Goal: Information Seeking & Learning: Learn about a topic

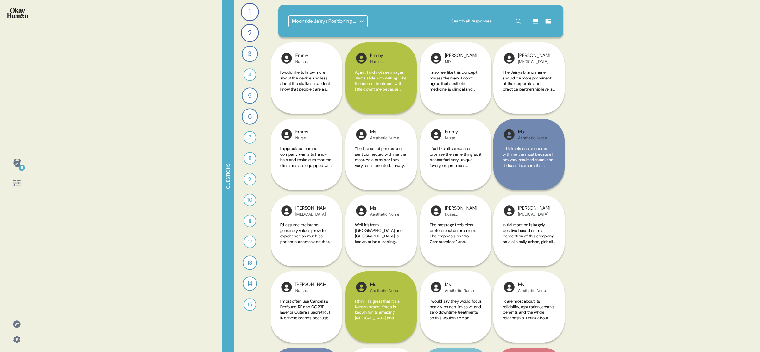
click at [168, 90] on div "11 Questions 1 Can you tell me your most recommended energy-based aesthetics tr…" at bounding box center [380, 176] width 760 height 352
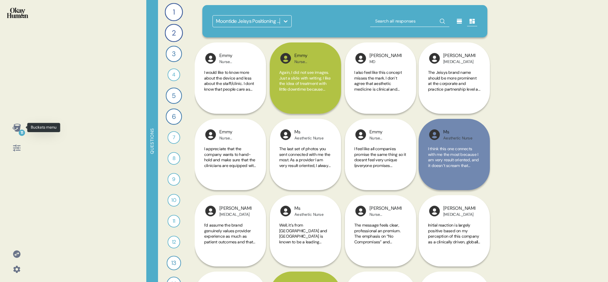
click at [14, 129] on icon at bounding box center [16, 127] width 8 height 8
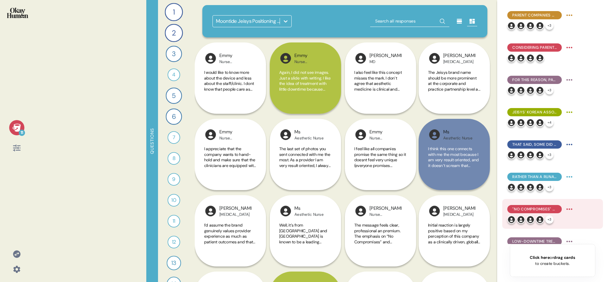
click at [544, 209] on span ""No Compromises" was praised for its emphasis on outcomes & reliable tech, as w…" at bounding box center [534, 209] width 44 height 6
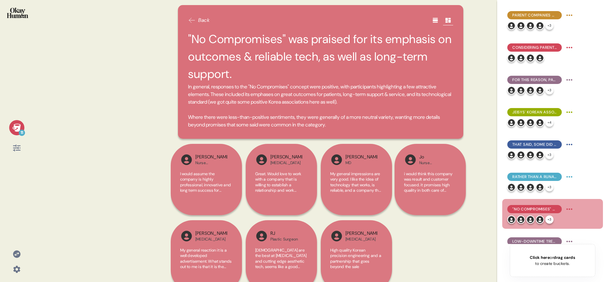
click at [19, 126] on icon at bounding box center [16, 127] width 8 height 8
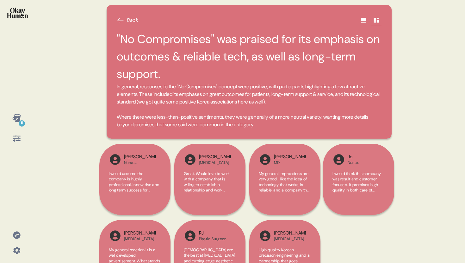
click at [360, 16] on div at bounding box center [364, 20] width 10 height 10
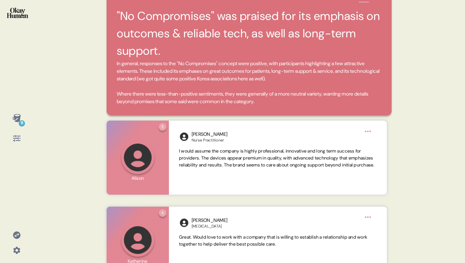
scroll to position [76, 0]
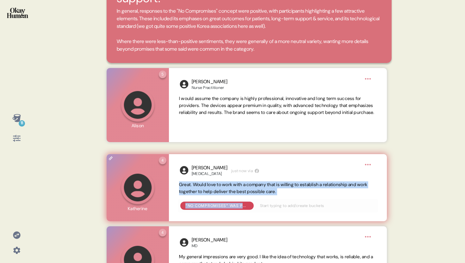
drag, startPoint x: 174, startPoint y: 185, endPoint x: 307, endPoint y: 198, distance: 134.5
click at [307, 198] on div "[PERSON_NAME] [MEDICAL_DATA] just now via Great. Would love to work with a comp…" at bounding box center [278, 187] width 218 height 67
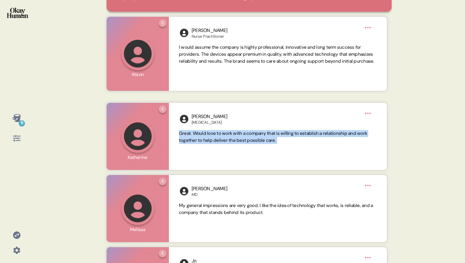
scroll to position [129, 0]
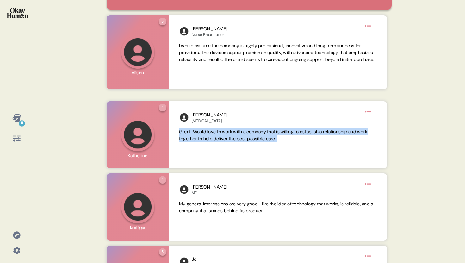
copy div "Great. Would love to work with a company that is willing to establish a relatio…"
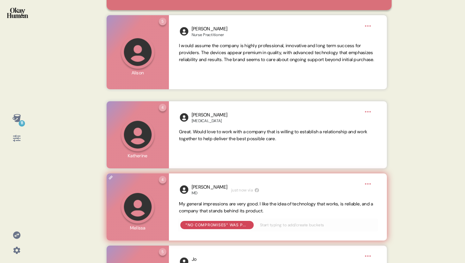
click at [225, 199] on div "[PERSON_NAME] MD just now via My general impressions are very good. I like the …" at bounding box center [278, 207] width 218 height 67
click at [225, 203] on span "My general impressions are very good. I like the idea of technology that works,…" at bounding box center [276, 207] width 194 height 13
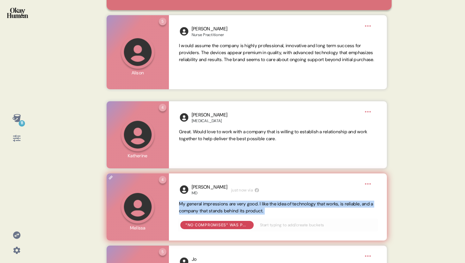
click at [225, 203] on span "My general impressions are very good. I like the idea of technology that works,…" at bounding box center [276, 207] width 194 height 13
copy span "My general impressions are very good. I like the idea of technology that works,…"
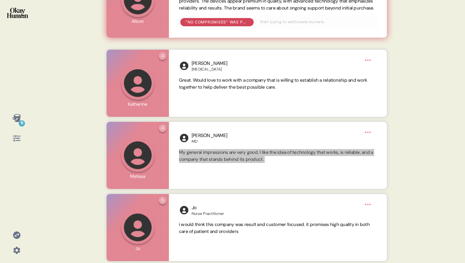
scroll to position [189, 0]
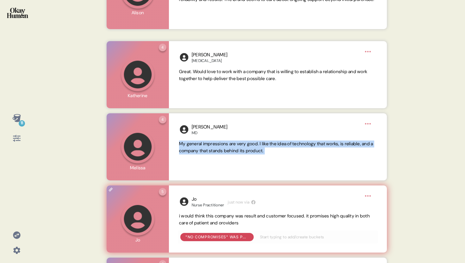
click at [229, 224] on span "i would think this company was result and customer focused. it promises high qu…" at bounding box center [274, 219] width 191 height 13
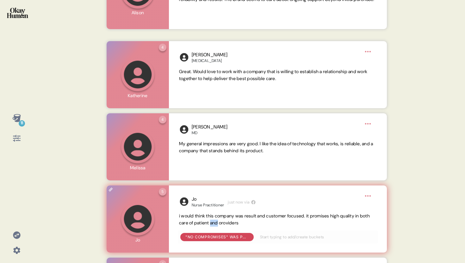
click at [229, 224] on span "i would think this company was result and customer focused. it promises high qu…" at bounding box center [274, 219] width 191 height 13
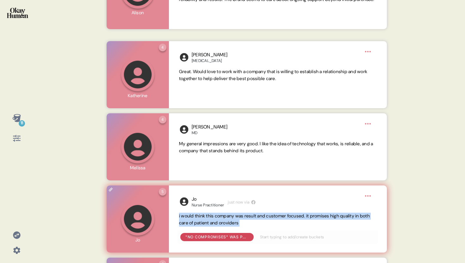
click at [229, 224] on span "i would think this company was result and customer focused. it promises high qu…" at bounding box center [274, 219] width 191 height 13
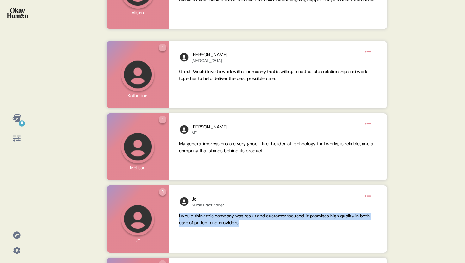
copy span "i would think this company was result and customer focused. it promises high qu…"
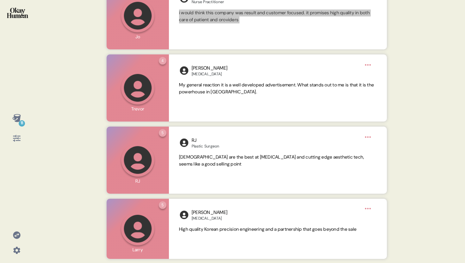
scroll to position [392, 0]
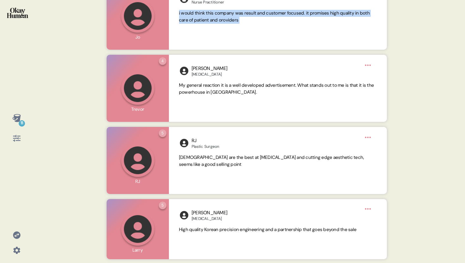
click at [236, 89] on span "My general reaction it is a well developed advertisement. What stands out to me…" at bounding box center [278, 89] width 198 height 14
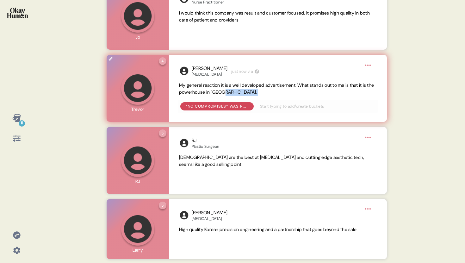
click at [236, 89] on span "My general reaction it is a well developed advertisement. What stands out to me…" at bounding box center [278, 89] width 198 height 14
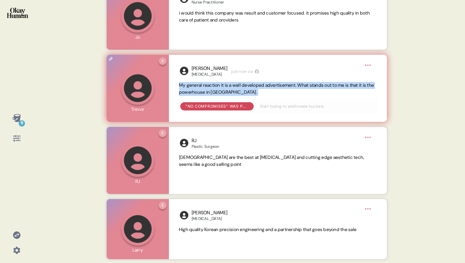
click at [236, 89] on span "My general reaction it is a well developed advertisement. What stands out to me…" at bounding box center [278, 89] width 198 height 14
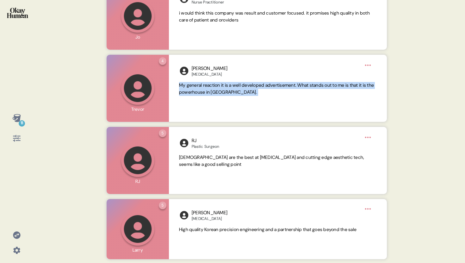
copy span "My general reaction it is a well developed advertisement. What stands out to me…"
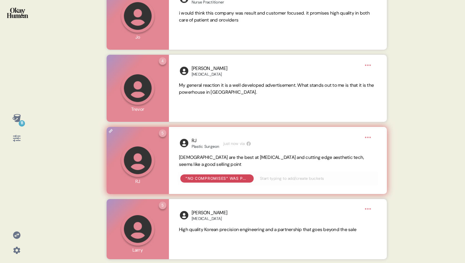
click at [268, 161] on span "[DEMOGRAPHIC_DATA] are the best at [MEDICAL_DATA] and cutting edge aesthetic te…" at bounding box center [278, 161] width 198 height 14
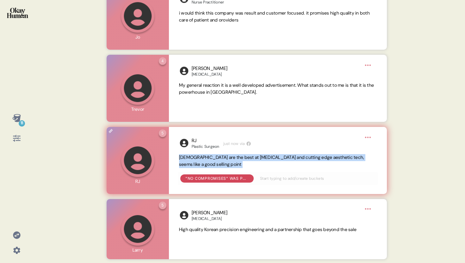
click at [268, 161] on span "[DEMOGRAPHIC_DATA] are the best at [MEDICAL_DATA] and cutting edge aesthetic te…" at bounding box center [278, 161] width 198 height 14
copy span "[DEMOGRAPHIC_DATA] are the best at [MEDICAL_DATA] and cutting edge aesthetic te…"
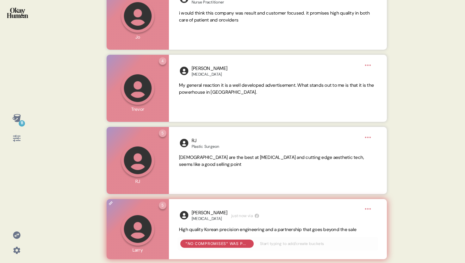
click at [276, 231] on span "High quality Korean precision engineering and a partnership that goes beyond th…" at bounding box center [268, 230] width 178 height 6
copy span "High quality Korean precision engineering and a partnership that goes beyond th…"
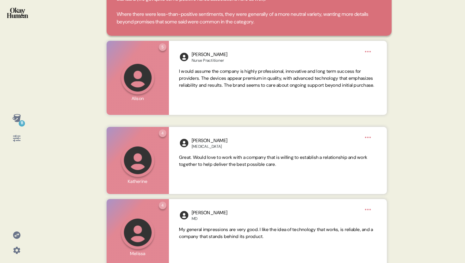
scroll to position [0, 0]
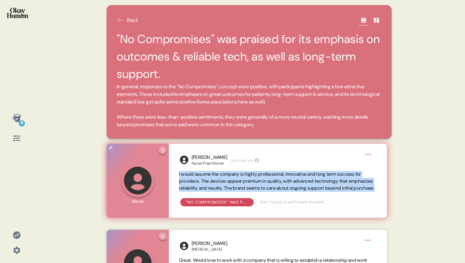
drag, startPoint x: 178, startPoint y: 174, endPoint x: 264, endPoint y: 194, distance: 88.3
click at [264, 194] on div "[PERSON_NAME] Practitioner just now via I would assume the company is highly pr…" at bounding box center [278, 181] width 218 height 74
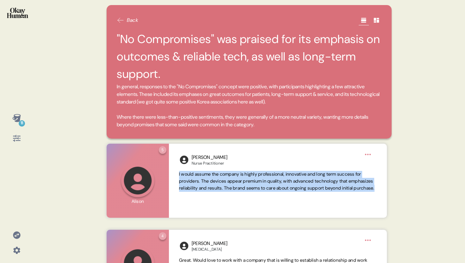
copy span "I would assume the company is highly professional, innovative and long term suc…"
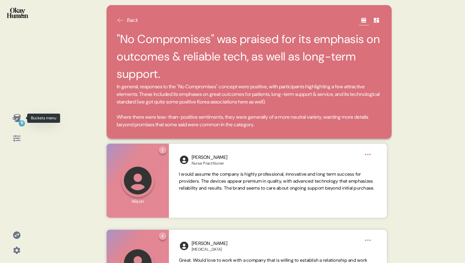
click at [22, 117] on div "11" at bounding box center [16, 118] width 15 height 15
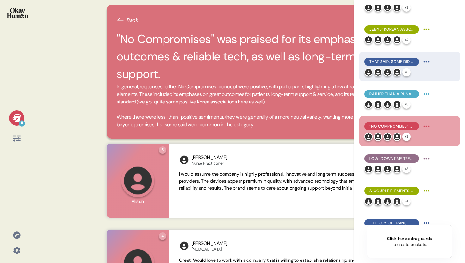
scroll to position [133, 0]
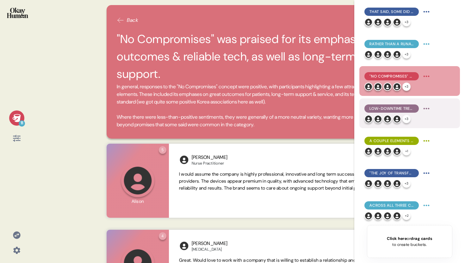
click at [386, 107] on span "Low-downtime treatments took center stage in "Aesthetics That Fit..."" at bounding box center [392, 109] width 44 height 6
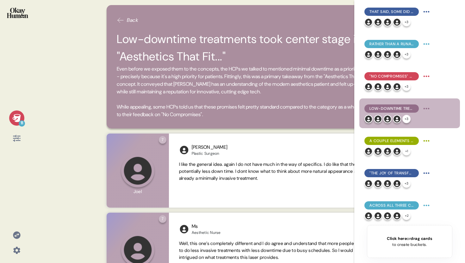
click at [13, 112] on div "11" at bounding box center [16, 118] width 15 height 15
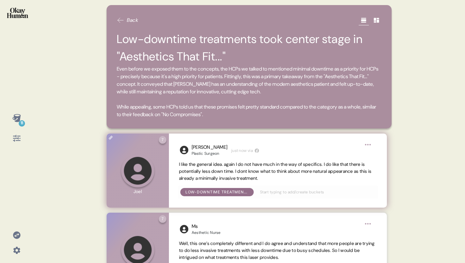
click at [205, 172] on span "I like the general idea. again I do not have much in the way of specifics. I do…" at bounding box center [275, 171] width 193 height 20
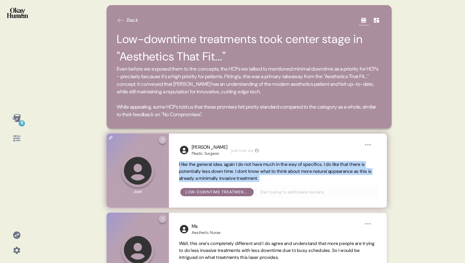
click at [205, 172] on span "I like the general idea. again I do not have much in the way of specifics. I do…" at bounding box center [275, 171] width 193 height 20
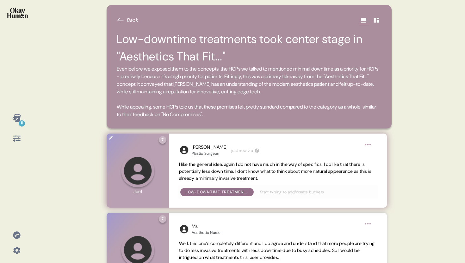
click at [205, 172] on span "I like the general idea. again I do not have much in the way of specifics. I do…" at bounding box center [275, 171] width 193 height 20
click at [241, 173] on span "I like the general idea. again I do not have much in the way of specifics. I do…" at bounding box center [275, 171] width 193 height 20
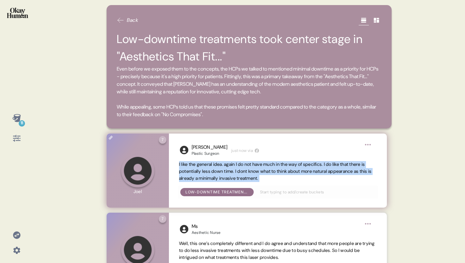
click at [241, 173] on span "I like the general idea. again I do not have much in the way of specifics. I do…" at bounding box center [275, 171] width 193 height 20
click at [240, 174] on span "I like the general idea. again I do not have much in the way of specifics. I do…" at bounding box center [275, 171] width 193 height 20
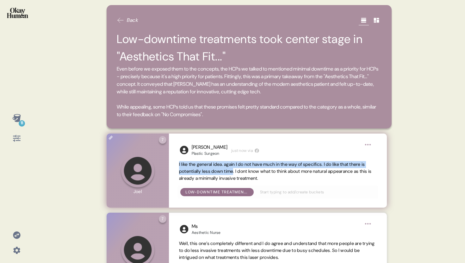
drag, startPoint x: 242, startPoint y: 172, endPoint x: 175, endPoint y: 164, distance: 67.4
click at [175, 164] on div "[PERSON_NAME] Plastic Surgeon just now via I like the general idea. again I do …" at bounding box center [278, 171] width 218 height 74
copy span "I like the general idea. again I do not have much in the way of specifics. I do…"
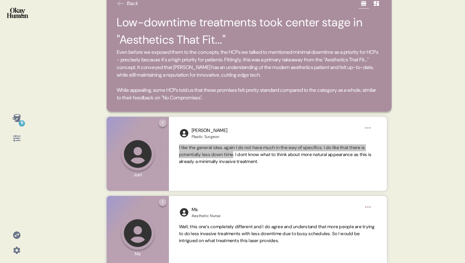
scroll to position [73, 0]
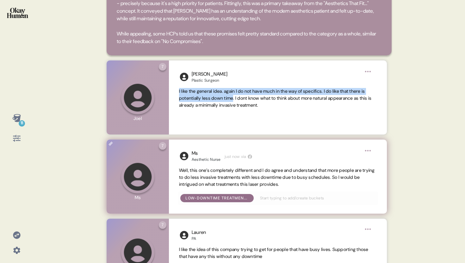
click at [218, 176] on span "Well, this one’s completely different and I do agree and understand that more p…" at bounding box center [277, 178] width 196 height 20
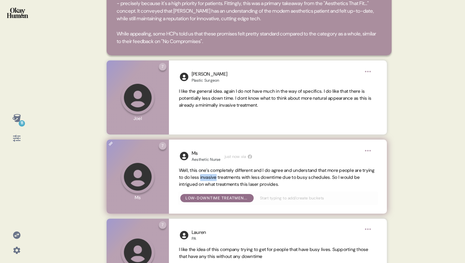
click at [218, 176] on span "Well, this one’s completely different and I do agree and understand that more p…" at bounding box center [277, 178] width 196 height 20
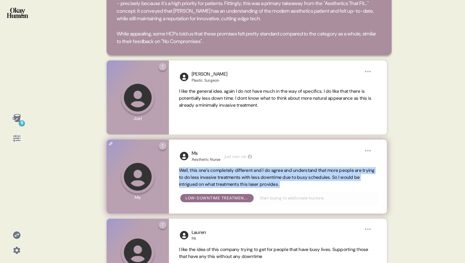
click at [218, 176] on span "Well, this one’s completely different and I do agree and understand that more p…" at bounding box center [277, 178] width 196 height 20
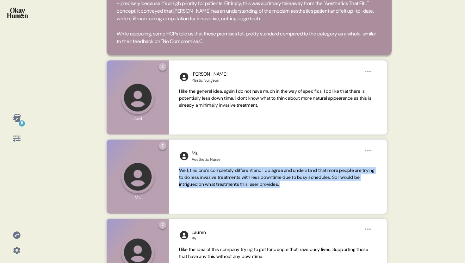
copy span "Well, this one’s completely different and I do agree and understand that more p…"
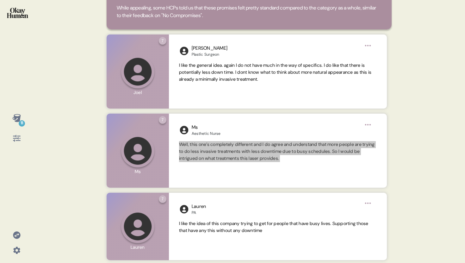
scroll to position [98, 0]
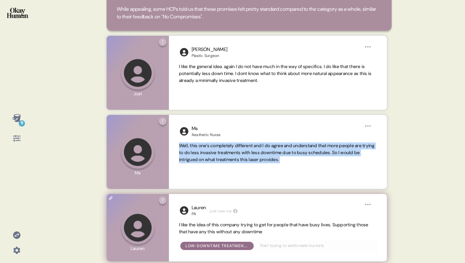
click at [257, 225] on span "I like the idea of this company trying to get for people that have busy lives. …" at bounding box center [274, 228] width 190 height 13
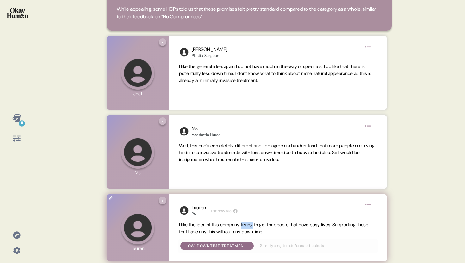
click at [257, 225] on span "I like the idea of this company trying to get for people that have busy lives. …" at bounding box center [274, 228] width 190 height 13
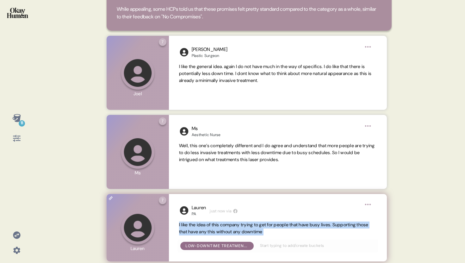
click at [257, 225] on span "I like the idea of this company trying to get for people that have busy lives. …" at bounding box center [274, 228] width 190 height 13
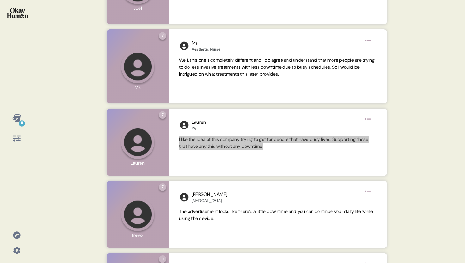
scroll to position [226, 0]
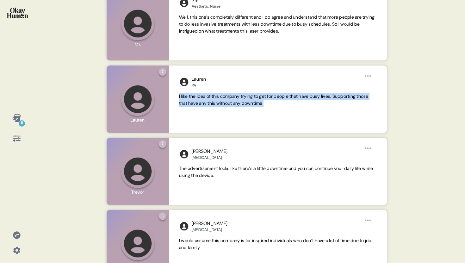
click at [282, 170] on span "The advertisement looks like there’s a little downtime and you can continue you…" at bounding box center [276, 172] width 194 height 13
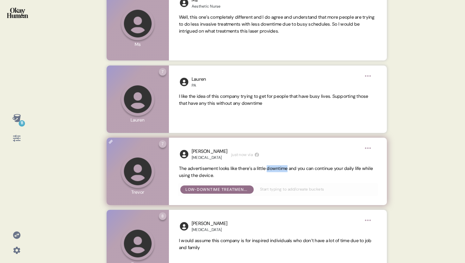
click at [282, 170] on span "The advertisement looks like there’s a little downtime and you can continue you…" at bounding box center [276, 172] width 194 height 13
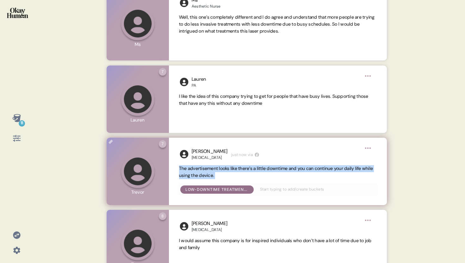
click at [282, 170] on span "The advertisement looks like there’s a little downtime and you can continue you…" at bounding box center [276, 172] width 194 height 13
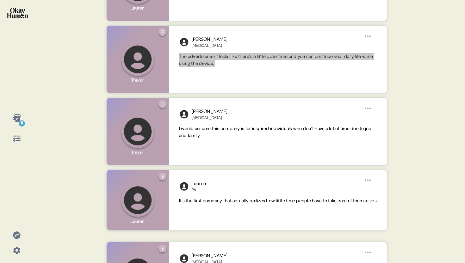
scroll to position [343, 0]
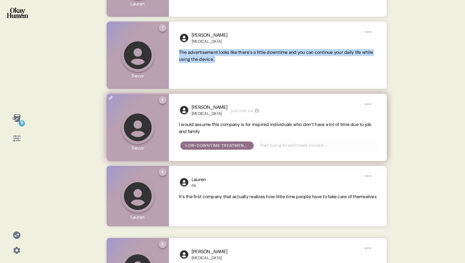
click at [246, 125] on span "I would assume this company is for inspired individuals who don’t have a lot of…" at bounding box center [275, 128] width 193 height 13
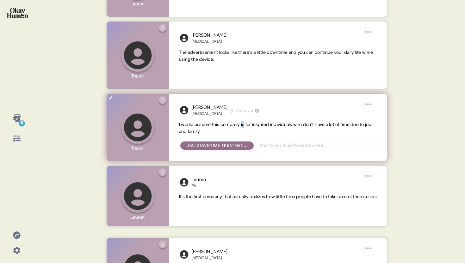
click at [246, 125] on span "I would assume this company is for inspired individuals who don’t have a lot of…" at bounding box center [275, 128] width 193 height 13
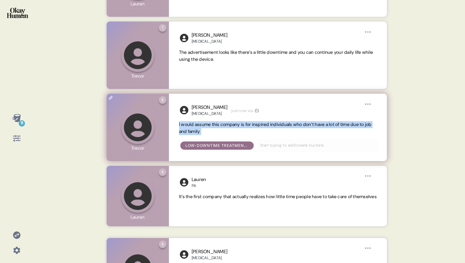
click at [246, 125] on span "I would assume this company is for inspired individuals who don’t have a lot of…" at bounding box center [275, 128] width 193 height 13
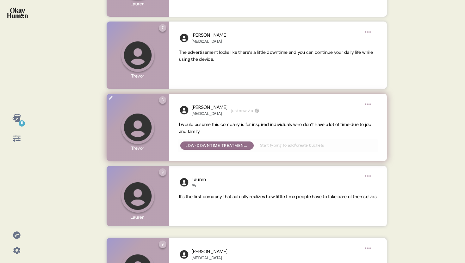
click at [318, 111] on div "[PERSON_NAME] [MEDICAL_DATA] just now via" at bounding box center [278, 110] width 198 height 12
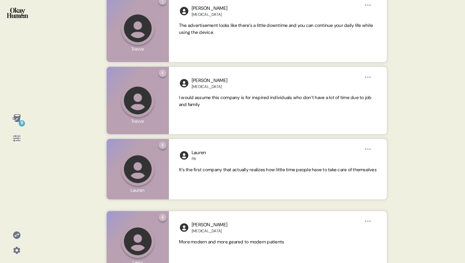
scroll to position [371, 0]
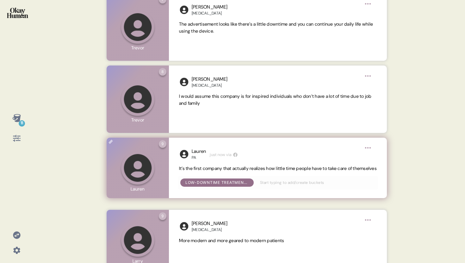
click at [288, 169] on span "It’s the first company that actually realizes how little time people have to ta…" at bounding box center [278, 169] width 198 height 6
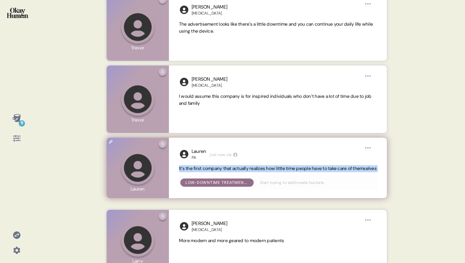
click at [288, 169] on span "It’s the first company that actually realizes how little time people have to ta…" at bounding box center [278, 169] width 198 height 6
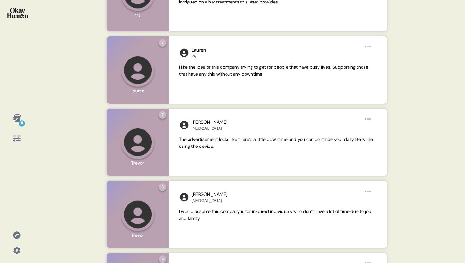
scroll to position [383, 0]
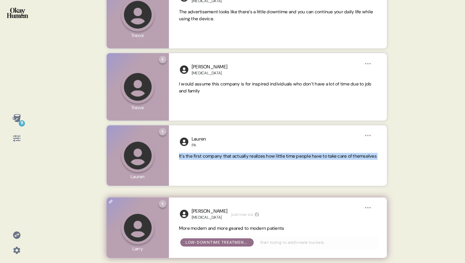
click at [197, 229] on span "More modern and more geared to modern patients" at bounding box center [231, 228] width 105 height 6
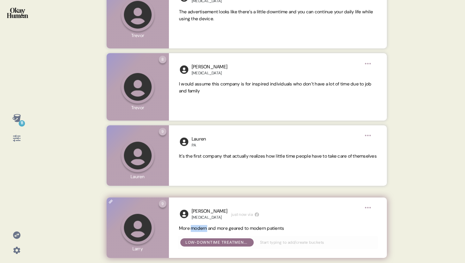
click at [197, 229] on span "More modern and more geared to modern patients" at bounding box center [231, 228] width 105 height 6
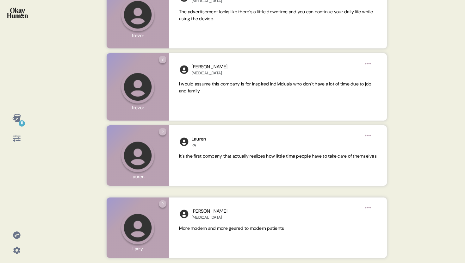
click at [21, 120] on div "11" at bounding box center [22, 123] width 6 height 6
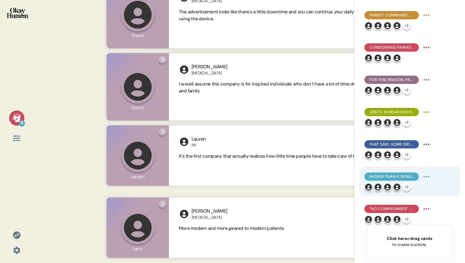
scroll to position [133, 0]
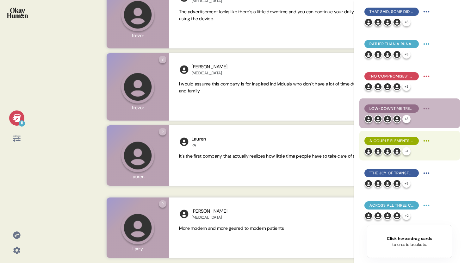
click at [387, 142] on span "A couple elements of "Aesthetics That Fit..." made it feel targeted to a certai…" at bounding box center [392, 141] width 44 height 6
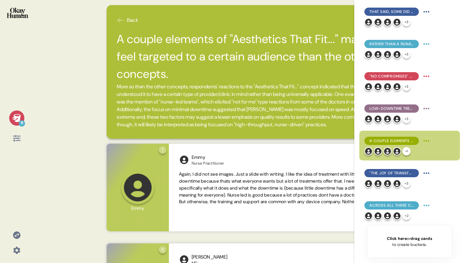
click at [18, 121] on icon at bounding box center [16, 118] width 8 height 8
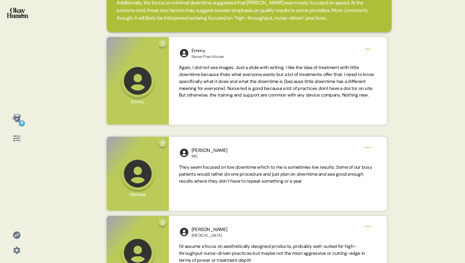
scroll to position [110, 0]
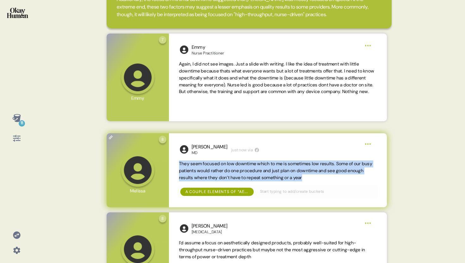
drag, startPoint x: 179, startPoint y: 173, endPoint x: 330, endPoint y: 184, distance: 151.7
click at [330, 184] on div "[PERSON_NAME] MD just now via They seem focused on low downtime which to me is …" at bounding box center [278, 170] width 218 height 74
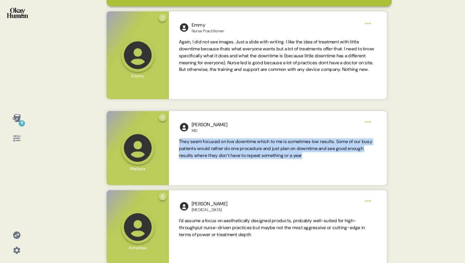
scroll to position [186, 0]
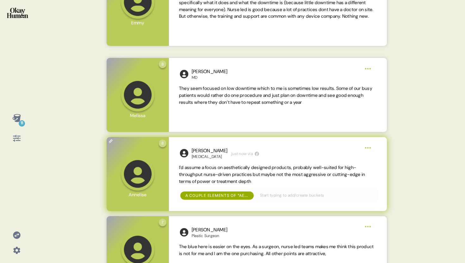
click at [267, 183] on span "I’d assume a focus on aesthetically designed products, probably well-suited for…" at bounding box center [272, 175] width 187 height 20
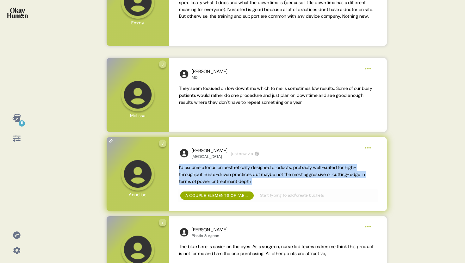
click at [267, 183] on span "I’d assume a focus on aesthetically designed products, probably well-suited for…" at bounding box center [272, 175] width 187 height 20
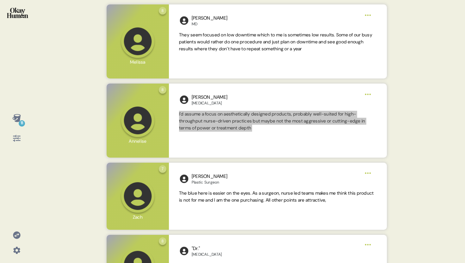
scroll to position [239, 0]
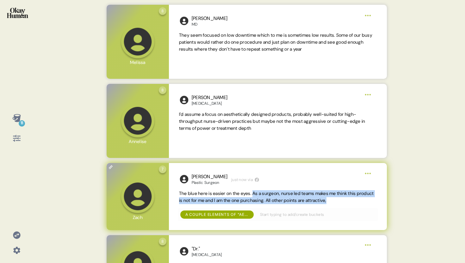
drag, startPoint x: 257, startPoint y: 200, endPoint x: 367, endPoint y: 208, distance: 109.8
click at [367, 204] on span "The blue here is easier on the eyes. As a surgeon, nurse led teams makes me thi…" at bounding box center [278, 197] width 198 height 14
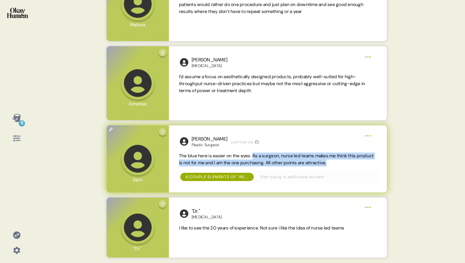
scroll to position [284, 0]
click at [295, 159] on span "The blue here is easier on the eyes. As a surgeon, nurse led teams makes me thi…" at bounding box center [278, 160] width 198 height 14
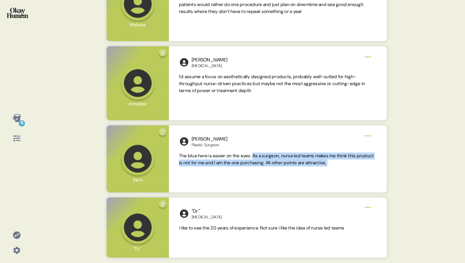
drag, startPoint x: 257, startPoint y: 155, endPoint x: 390, endPoint y: 166, distance: 133.5
click at [390, 166] on div "7 Question seven Click to view responses to this question Could you tell me you…" at bounding box center [246, 158] width 295 height 67
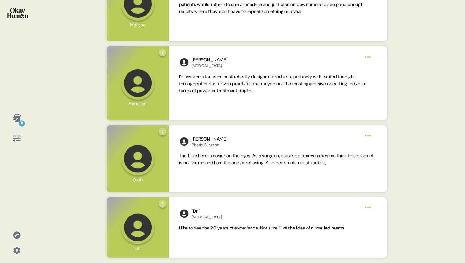
click at [18, 120] on icon at bounding box center [16, 118] width 8 height 8
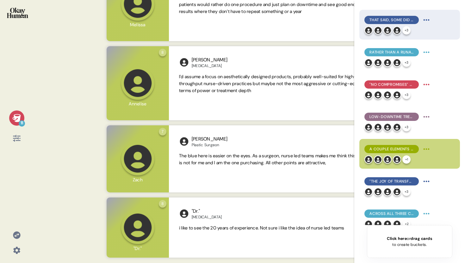
scroll to position [133, 0]
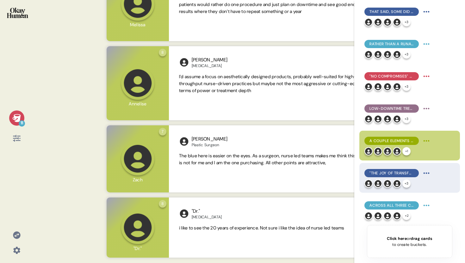
click at [395, 172] on span ""The Joy of Transformation" promised an easy, pleasant experience to patient & …" at bounding box center [392, 173] width 44 height 6
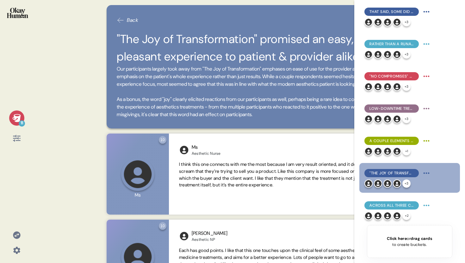
click at [15, 115] on icon at bounding box center [16, 118] width 9 height 9
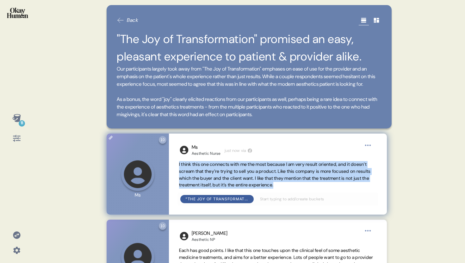
drag, startPoint x: 179, startPoint y: 173, endPoint x: 341, endPoint y: 194, distance: 163.2
click at [341, 189] on span "I think this one connects with me the most because I am very result oriented, a…" at bounding box center [278, 175] width 198 height 28
click at [336, 189] on span "I think this one connects with me the most because I am very result oriented, a…" at bounding box center [278, 175] width 198 height 28
drag, startPoint x: 336, startPoint y: 194, endPoint x: 172, endPoint y: 174, distance: 165.5
click at [172, 174] on div "Ms Aesthetic Nurse just now via I think this one connects with me the most beca…" at bounding box center [278, 174] width 218 height 81
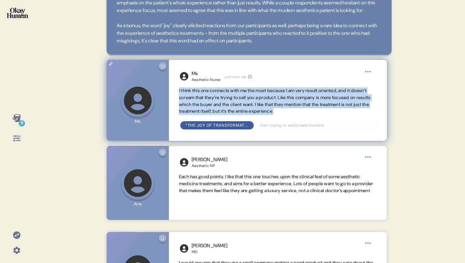
scroll to position [105, 0]
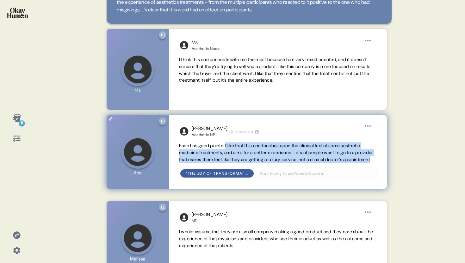
drag, startPoint x: 228, startPoint y: 153, endPoint x: 233, endPoint y: 174, distance: 22.0
click at [233, 163] on span "Each has good points. I like that this one touches upon the clinical feel of so…" at bounding box center [278, 152] width 198 height 21
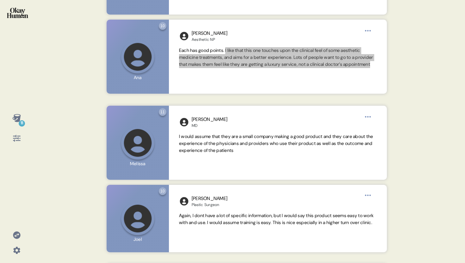
scroll to position [205, 0]
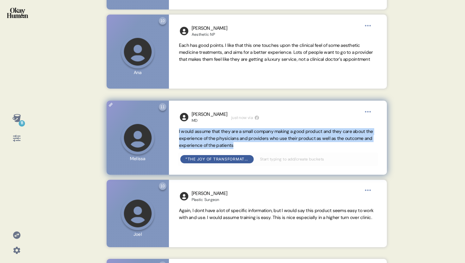
drag, startPoint x: 177, startPoint y: 136, endPoint x: 283, endPoint y: 151, distance: 107.8
click at [283, 151] on div "[PERSON_NAME] MD just now via I would assume that they are a small company maki…" at bounding box center [278, 138] width 218 height 74
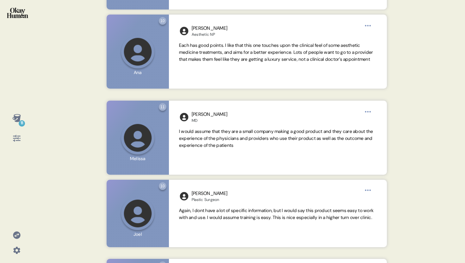
click at [19, 118] on icon at bounding box center [16, 118] width 8 height 8
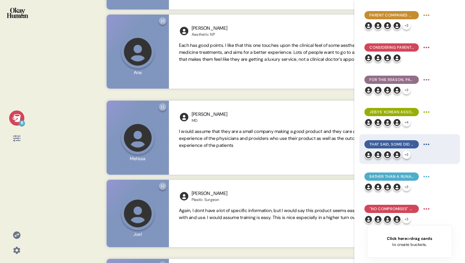
scroll to position [133, 0]
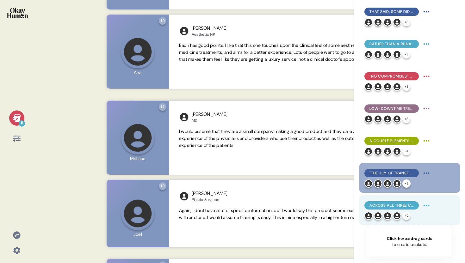
click at [394, 200] on div "Across all three concepts, the most common request was for more specificity, po…" at bounding box center [398, 205] width 67 height 10
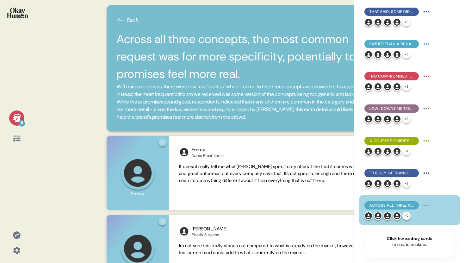
click at [14, 117] on icon at bounding box center [16, 118] width 9 height 9
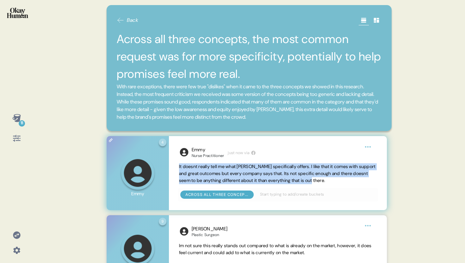
drag, startPoint x: 179, startPoint y: 165, endPoint x: 348, endPoint y: 180, distance: 169.5
click at [348, 180] on div "Emmy Nurse Practitioner just now via It doesnt really tell me what Jeisys speci…" at bounding box center [278, 173] width 218 height 74
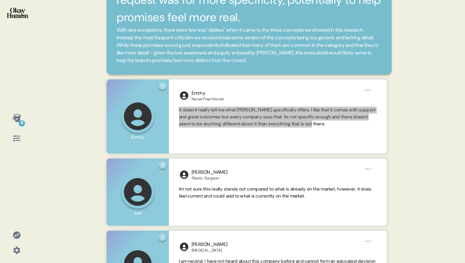
scroll to position [55, 0]
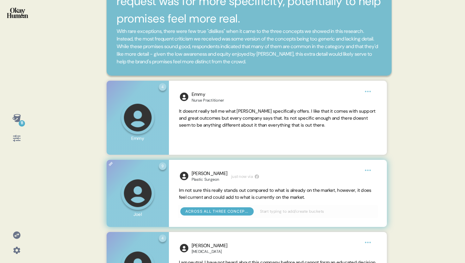
click at [299, 192] on span "Im not sure this really stands out compared to what is already on the market, h…" at bounding box center [275, 193] width 193 height 13
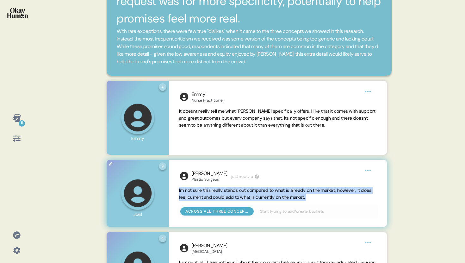
click at [299, 192] on span "Im not sure this really stands out compared to what is already on the market, h…" at bounding box center [275, 193] width 193 height 13
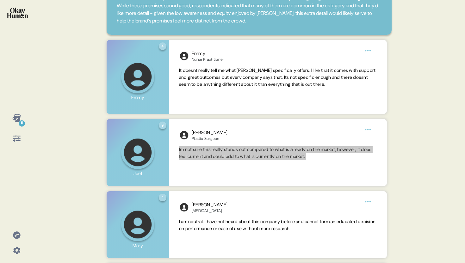
scroll to position [108, 0]
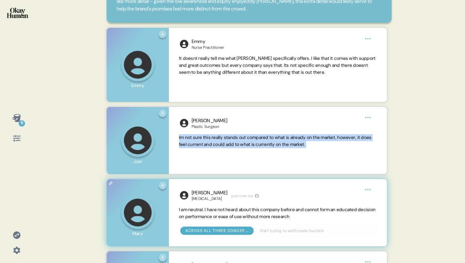
click at [262, 207] on span "I am neutral. I have not heard about this company before and cannot form an edu…" at bounding box center [277, 213] width 197 height 13
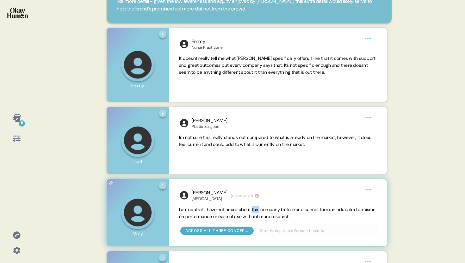
click at [262, 207] on span "I am neutral. I have not heard about this company before and cannot form an edu…" at bounding box center [277, 213] width 197 height 13
click at [220, 205] on div "[PERSON_NAME][MEDICAL_DATA] just now via I am neutral. I have not heard about t…" at bounding box center [278, 212] width 218 height 67
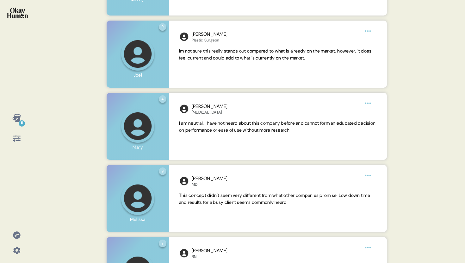
scroll to position [247, 0]
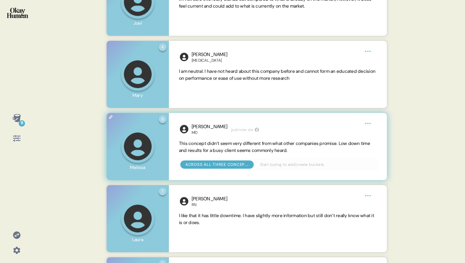
click at [220, 145] on span "This concept didn’t seem very different from what other companies promise. Low …" at bounding box center [274, 147] width 191 height 13
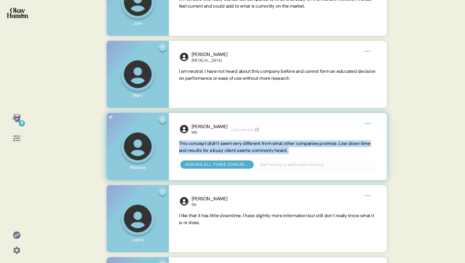
click at [220, 145] on span "This concept didn’t seem very different from what other companies promise. Low …" at bounding box center [274, 147] width 191 height 13
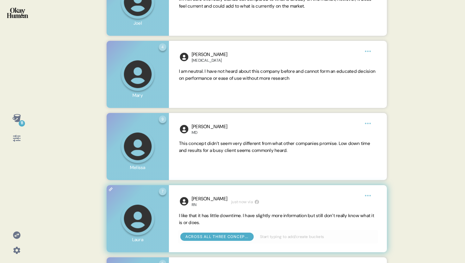
click at [178, 217] on div "[PERSON_NAME] just now via I like that it has little downtime. I have slightly …" at bounding box center [278, 218] width 218 height 67
click at [181, 217] on span "I like that it has little downtime. I have slightly more information but still …" at bounding box center [276, 219] width 195 height 13
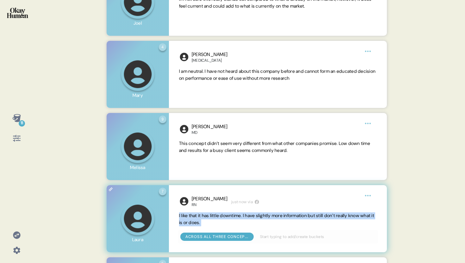
click at [181, 217] on span "I like that it has little downtime. I have slightly more information but still …" at bounding box center [276, 219] width 195 height 13
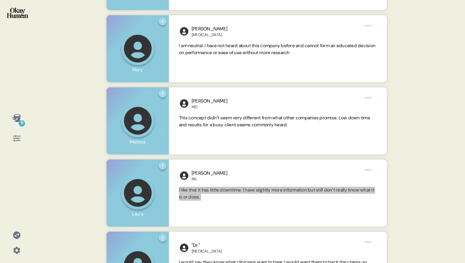
scroll to position [313, 0]
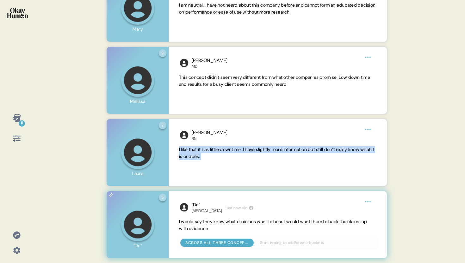
click at [225, 219] on span "I would say they know what clinicians want to hear. I would want them to back t…" at bounding box center [273, 225] width 188 height 13
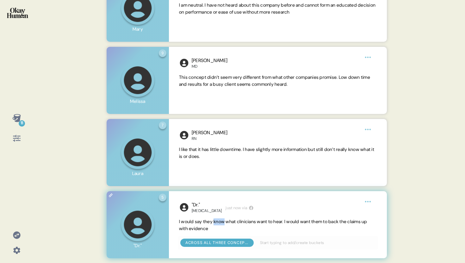
click at [225, 219] on span "I would say they know what clinicians want to hear. I would want them to back t…" at bounding box center [273, 225] width 188 height 13
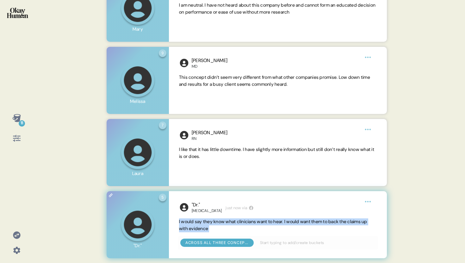
click at [225, 219] on span "I would say they know what clinicians want to hear. I would want them to back t…" at bounding box center [273, 225] width 188 height 13
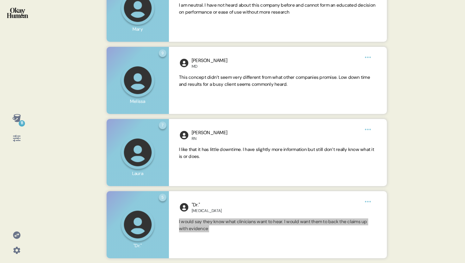
scroll to position [0, 0]
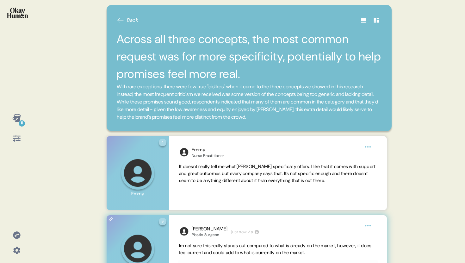
click at [259, 246] on span "Im not sure this really stands out compared to what is already on the market, h…" at bounding box center [275, 249] width 193 height 13
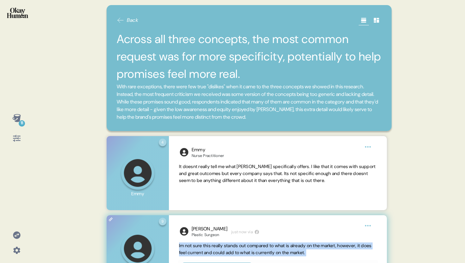
click at [259, 246] on span "Im not sure this really stands out compared to what is already on the market, h…" at bounding box center [275, 249] width 193 height 13
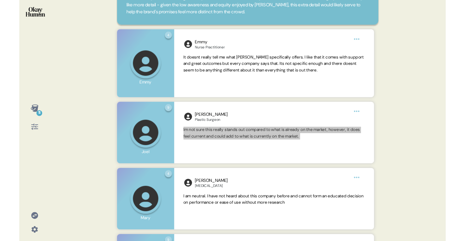
scroll to position [145, 0]
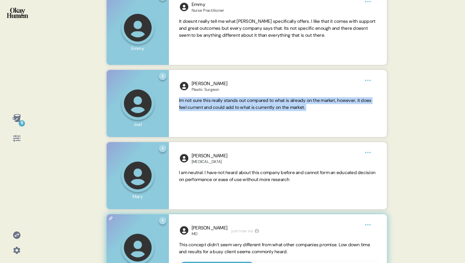
click at [263, 246] on span "This concept didn’t seem very different from what other companies promise. Low …" at bounding box center [274, 248] width 191 height 13
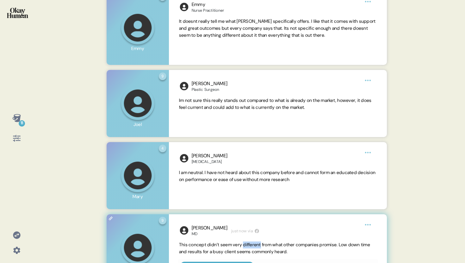
click at [263, 246] on span "This concept didn’t seem very different from what other companies promise. Low …" at bounding box center [274, 248] width 191 height 13
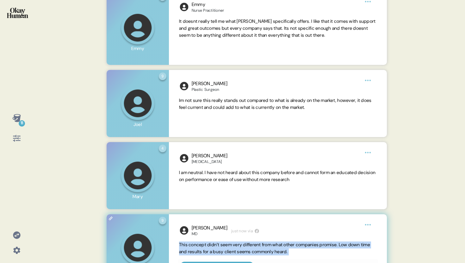
click at [263, 246] on span "This concept didn’t seem very different from what other companies promise. Low …" at bounding box center [274, 248] width 191 height 13
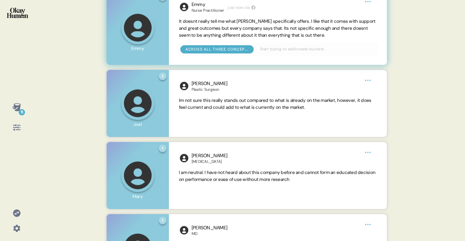
click at [130, 1] on div "4 Question four Click to view responses to this question Could you tell me your…" at bounding box center [138, 28] width 62 height 74
